Goal: Task Accomplishment & Management: Manage account settings

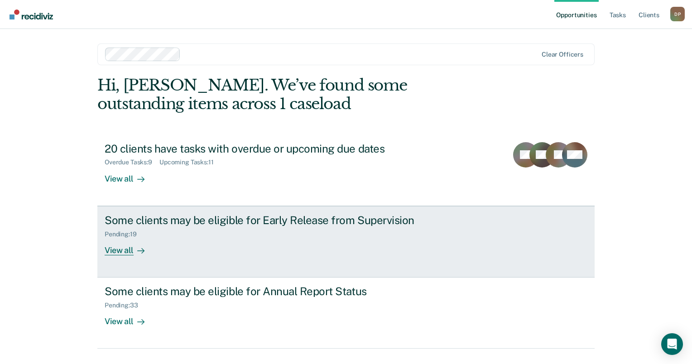
click at [312, 223] on div "Some clients may be eligible for Early Release from Supervision" at bounding box center [264, 220] width 318 height 13
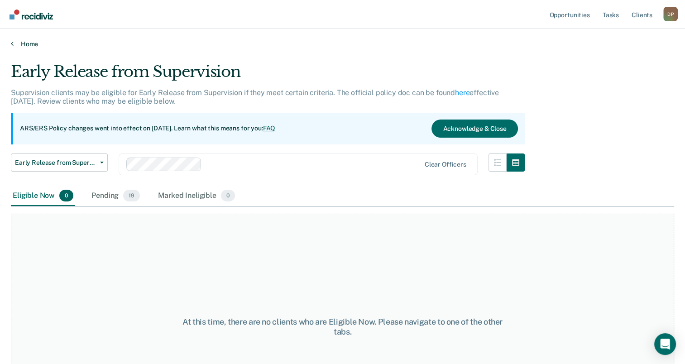
click at [17, 44] on link "Home" at bounding box center [342, 44] width 663 height 8
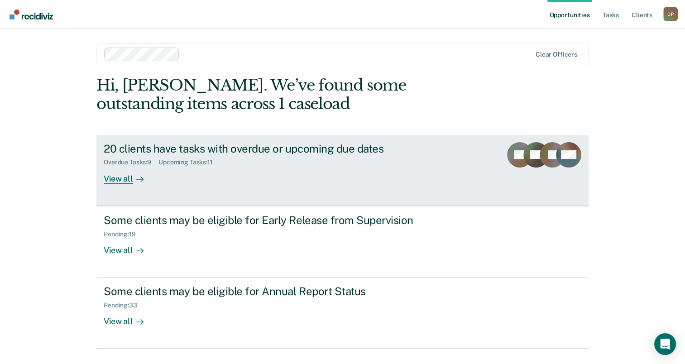
click at [223, 140] on link "20 clients have tasks with overdue or upcoming due dates Overdue Tasks : 9 Upco…" at bounding box center [342, 170] width 492 height 71
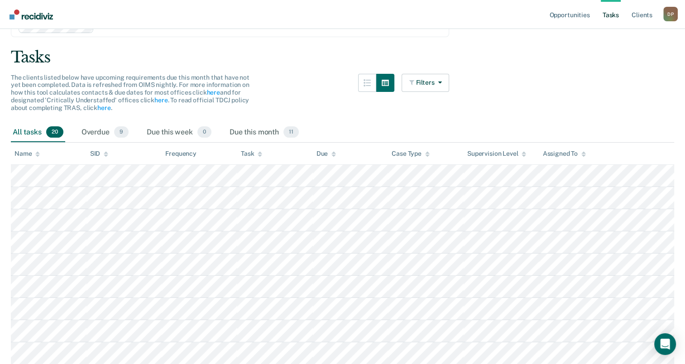
scroll to position [45, 0]
click at [262, 133] on div "Due this month 11" at bounding box center [264, 135] width 73 height 20
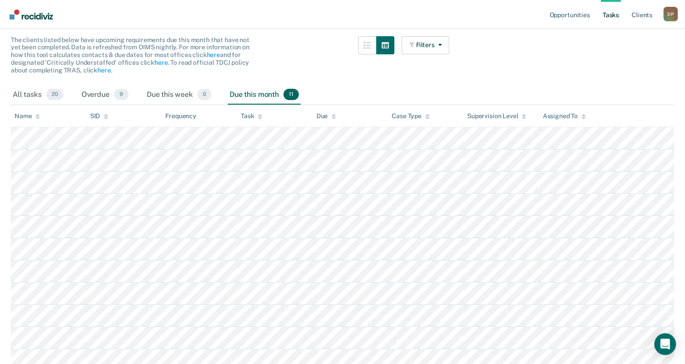
scroll to position [132, 0]
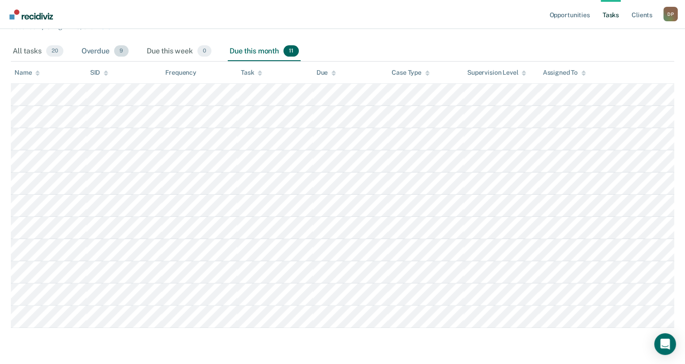
click at [99, 48] on div "Overdue 9" at bounding box center [105, 52] width 51 height 20
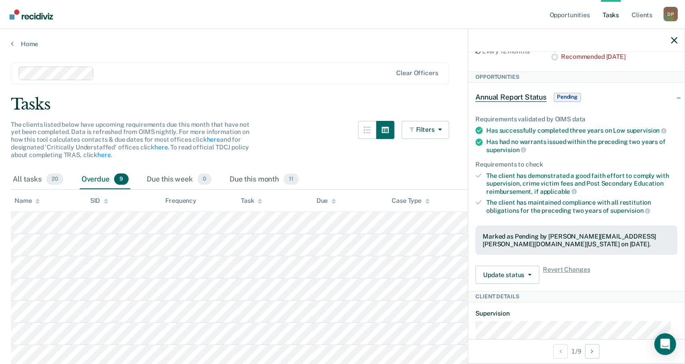
scroll to position [0, 0]
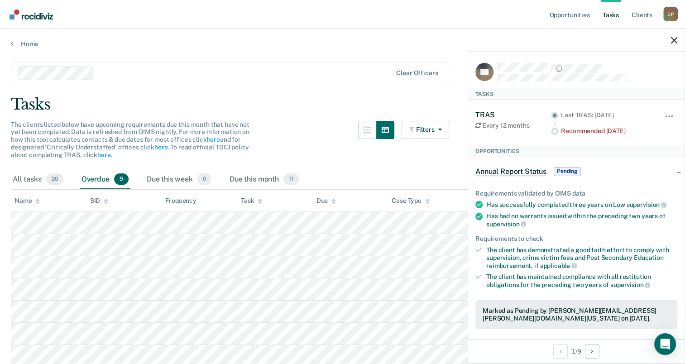
click at [553, 130] on circle at bounding box center [555, 132] width 4 height 4
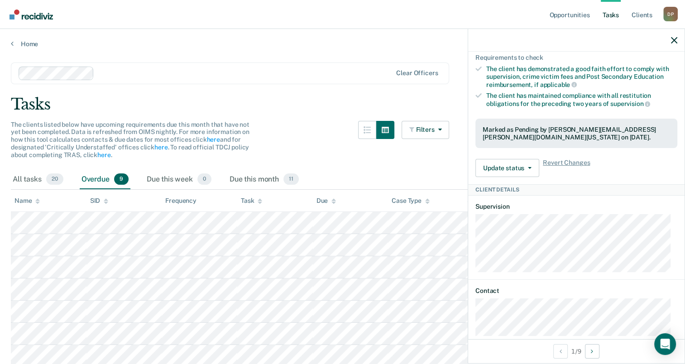
scroll to position [192, 0]
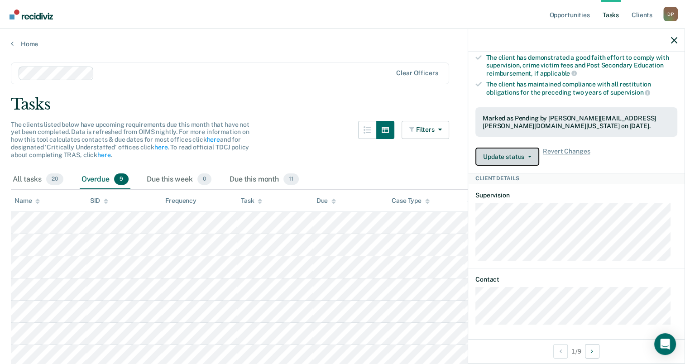
click at [507, 148] on button "Update status" at bounding box center [508, 157] width 64 height 18
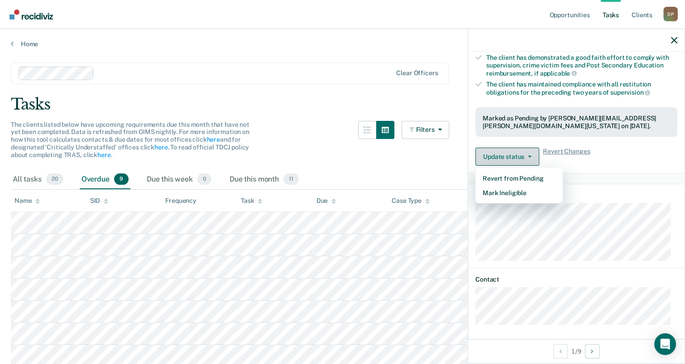
click at [507, 148] on button "Update status" at bounding box center [508, 157] width 64 height 18
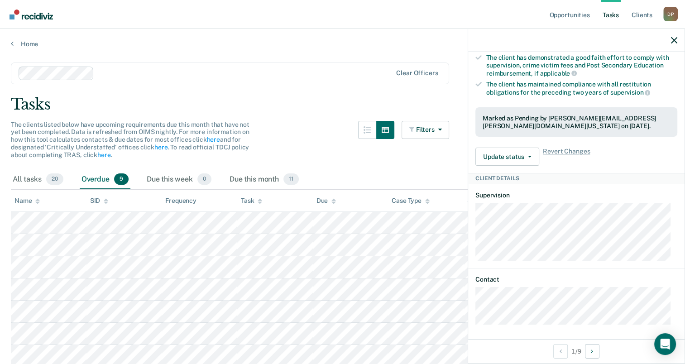
click at [340, 162] on div "The clients listed below have upcoming requirements due this month that have no…" at bounding box center [230, 145] width 438 height 49
click at [593, 350] on icon "Next Client" at bounding box center [592, 351] width 2 height 6
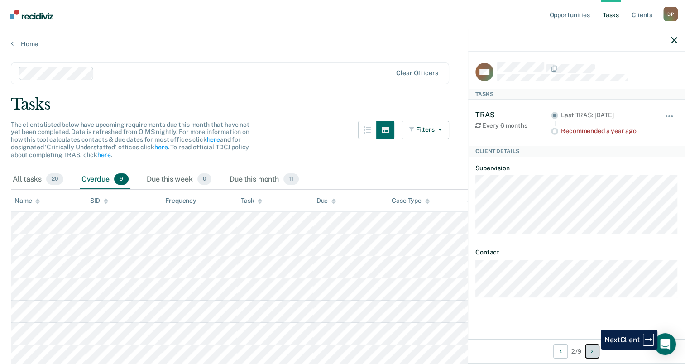
click at [593, 350] on icon "Next Client" at bounding box center [592, 351] width 2 height 6
click at [595, 350] on button "Next Client" at bounding box center [592, 351] width 14 height 14
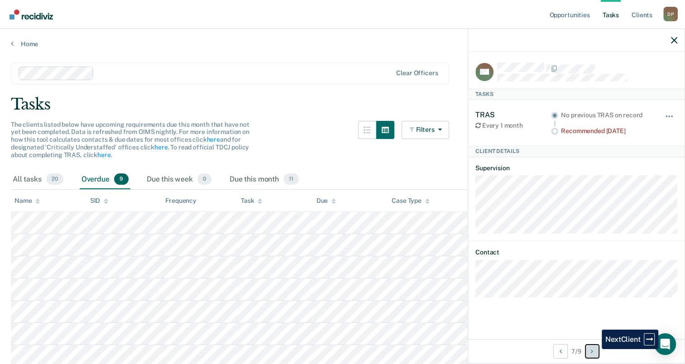
click at [595, 349] on button "Next Client" at bounding box center [592, 351] width 14 height 14
click at [560, 349] on icon "Previous Client" at bounding box center [561, 351] width 2 height 6
click at [673, 39] on icon "button" at bounding box center [674, 40] width 6 height 6
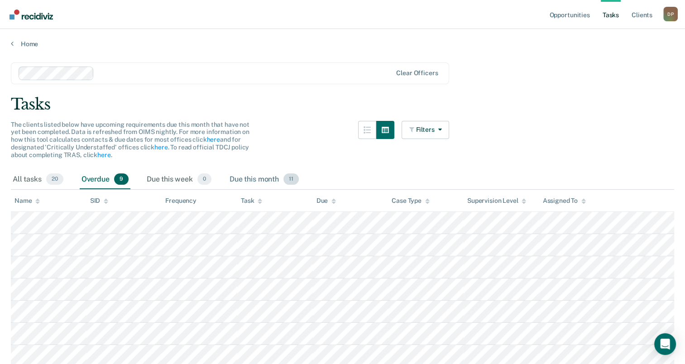
click at [246, 173] on div "Due this month 11" at bounding box center [264, 180] width 73 height 20
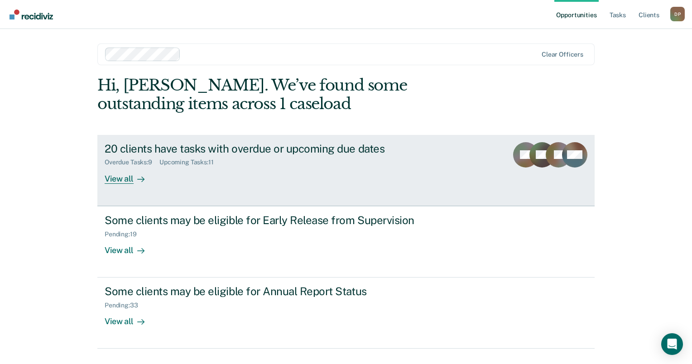
click at [141, 179] on icon at bounding box center [141, 179] width 7 height 0
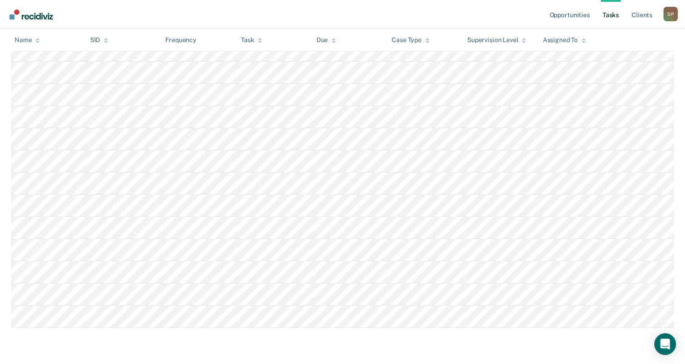
scroll to position [332, 0]
